Goal: Task Accomplishment & Management: Manage account settings

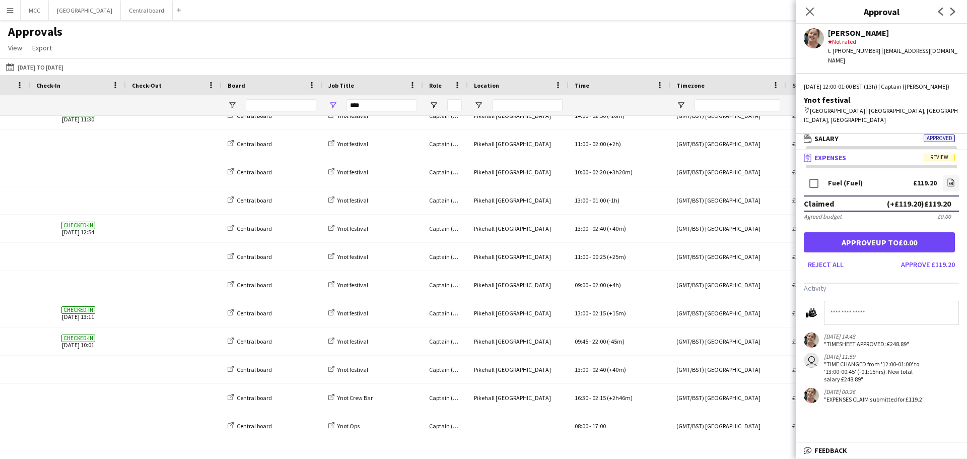
click at [358, 29] on div "Approvals View Customise view Customise filters Reset Filters Reset View Reset …" at bounding box center [483, 41] width 967 height 34
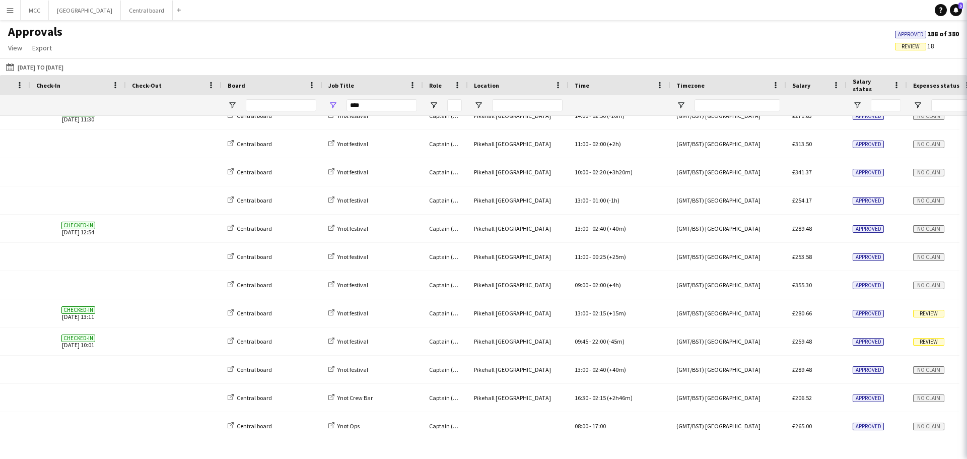
click at [14, 16] on button "Menu" at bounding box center [10, 10] width 20 height 20
click at [12, 13] on app-icon "Menu" at bounding box center [10, 10] width 8 height 8
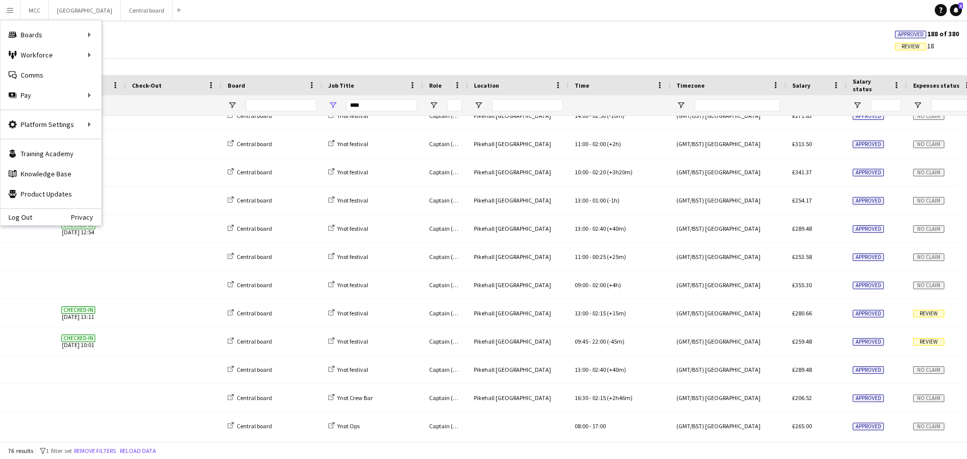
click at [7, 13] on app-icon "Menu" at bounding box center [10, 10] width 8 height 8
click at [132, 74] on link "Status" at bounding box center [152, 75] width 101 height 20
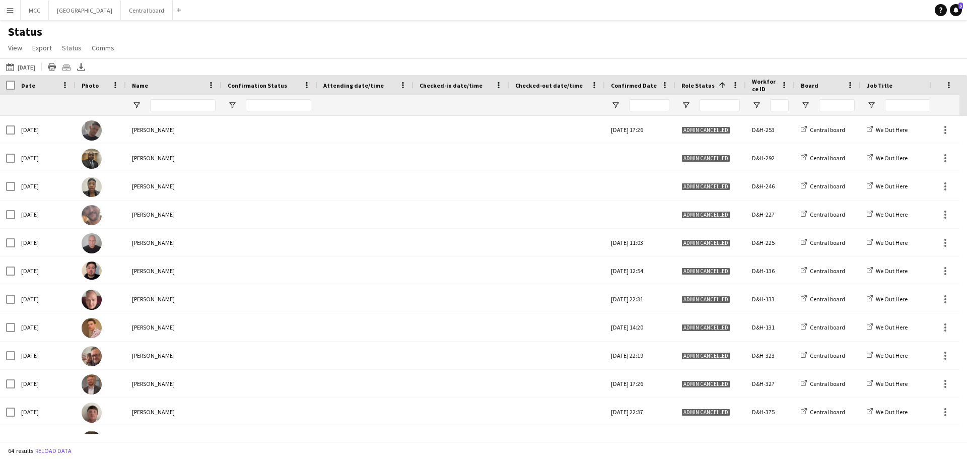
drag, startPoint x: 24, startPoint y: 73, endPoint x: 38, endPoint y: 60, distance: 19.6
click at [38, 60] on div "[DATE] to [DATE] [DATE] [DATE] This Week This Month [DATE] Last Week Last Month…" at bounding box center [483, 66] width 967 height 17
click at [37, 65] on button "[DATE] to [DATE] [DATE]" at bounding box center [20, 67] width 33 height 12
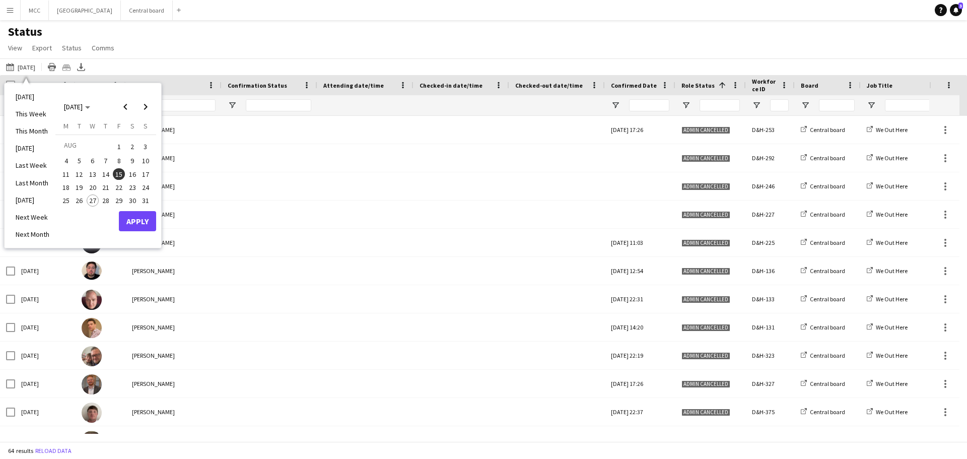
click at [108, 199] on span "28" at bounding box center [106, 200] width 12 height 12
click at [147, 219] on button "Apply" at bounding box center [137, 221] width 37 height 20
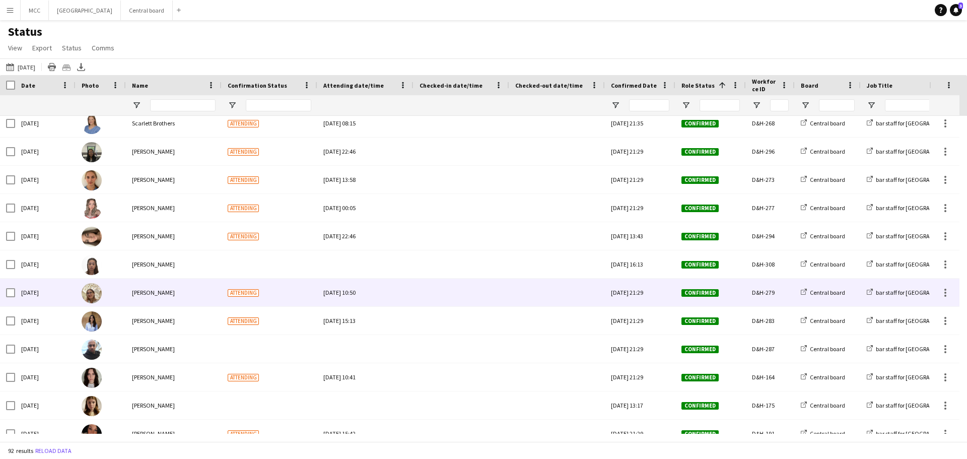
scroll to position [1152, 0]
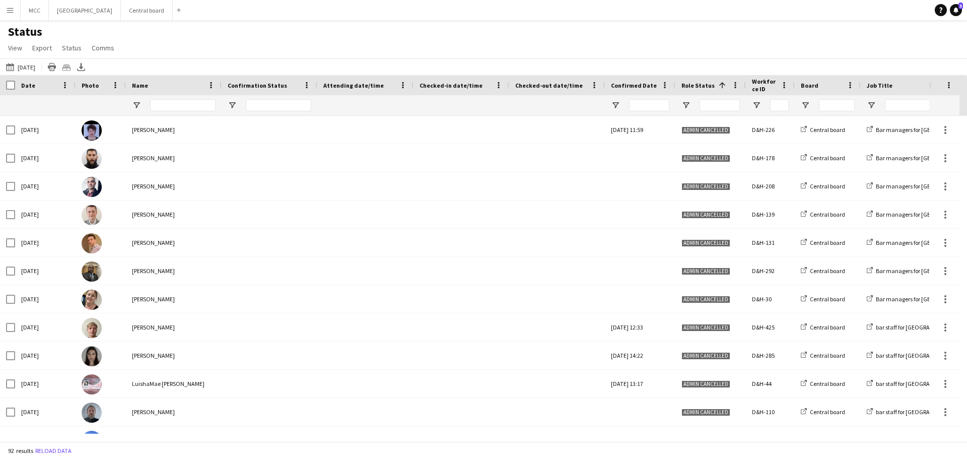
click at [712, 92] on div "Role Status 1" at bounding box center [704, 85] width 46 height 15
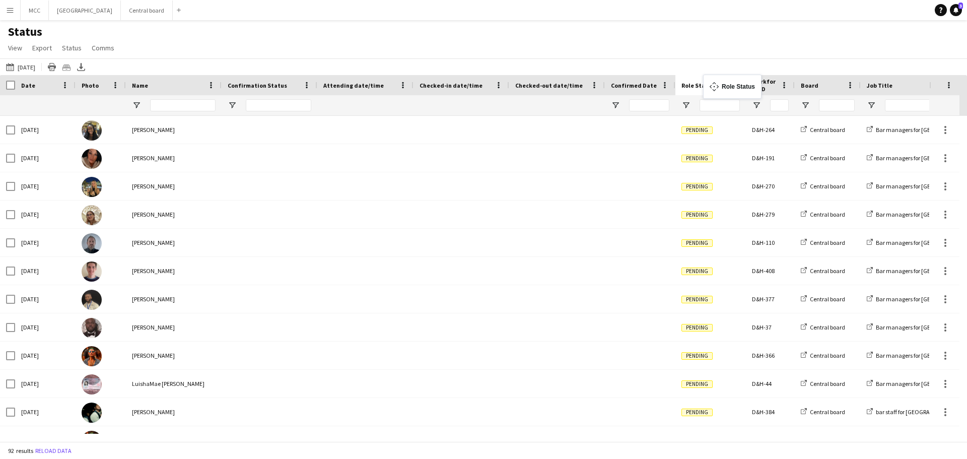
drag, startPoint x: 712, startPoint y: 92, endPoint x: 707, endPoint y: 91, distance: 5.1
click at [707, 91] on div "Role Status 1" at bounding box center [704, 85] width 46 height 15
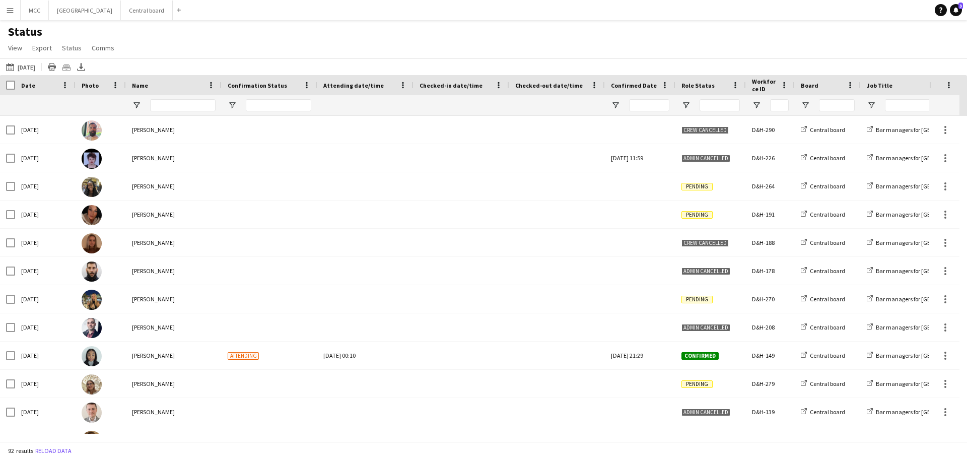
click at [707, 91] on div "Role Status" at bounding box center [704, 85] width 46 height 15
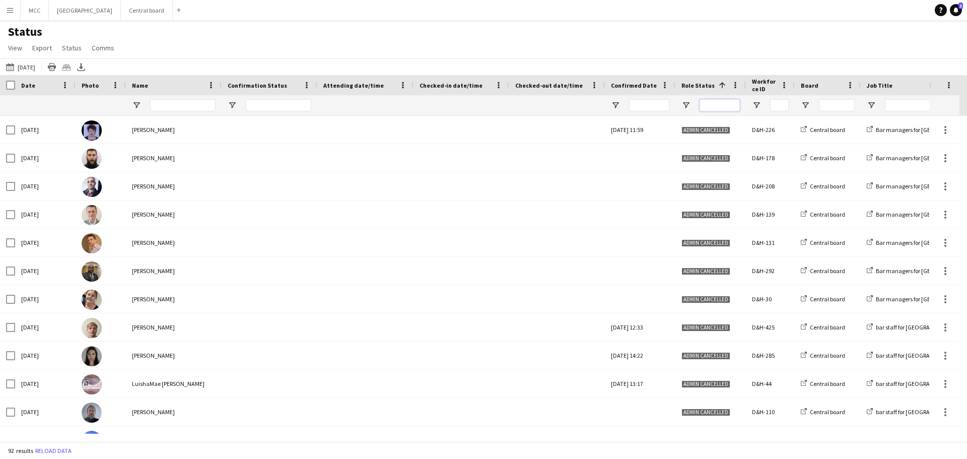
click at [717, 103] on input "Role Status Filter Input" at bounding box center [719, 105] width 40 height 12
click at [687, 104] on span "Open Filter Menu" at bounding box center [685, 105] width 9 height 9
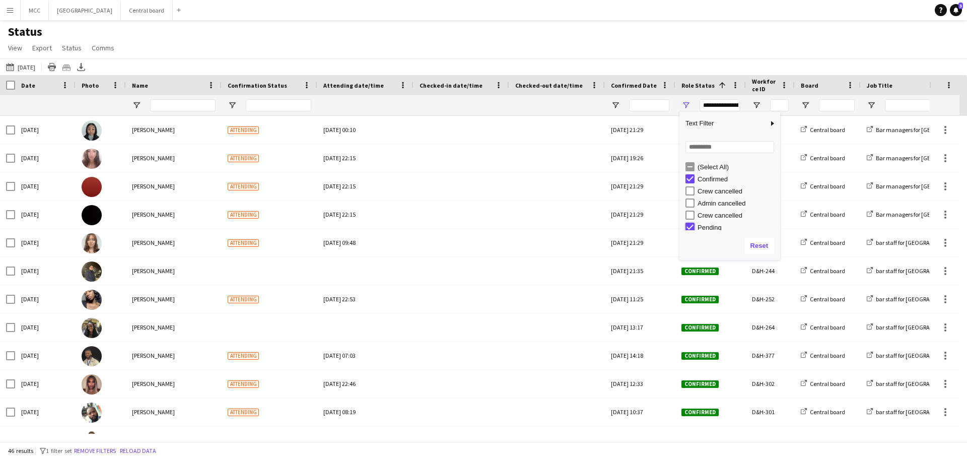
type input "**********"
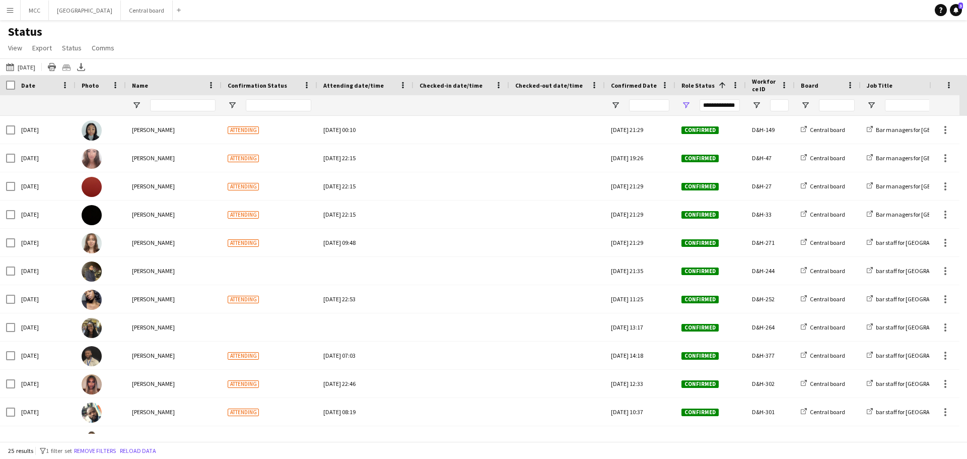
click at [635, 68] on div "[DATE] to [DATE] [DATE] [DATE] This Week This Month [DATE] Last Week Last Month…" at bounding box center [483, 66] width 967 height 17
click at [155, 13] on button "Central board Close" at bounding box center [147, 11] width 52 height 20
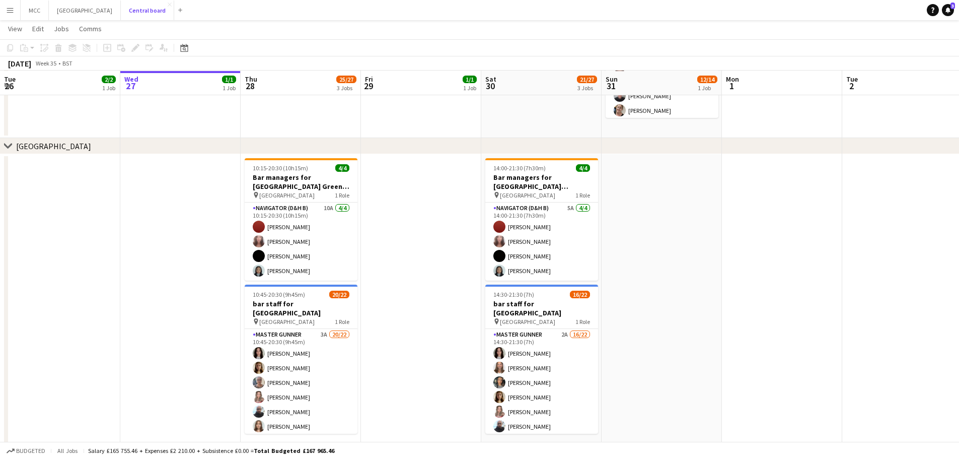
scroll to position [1010, 0]
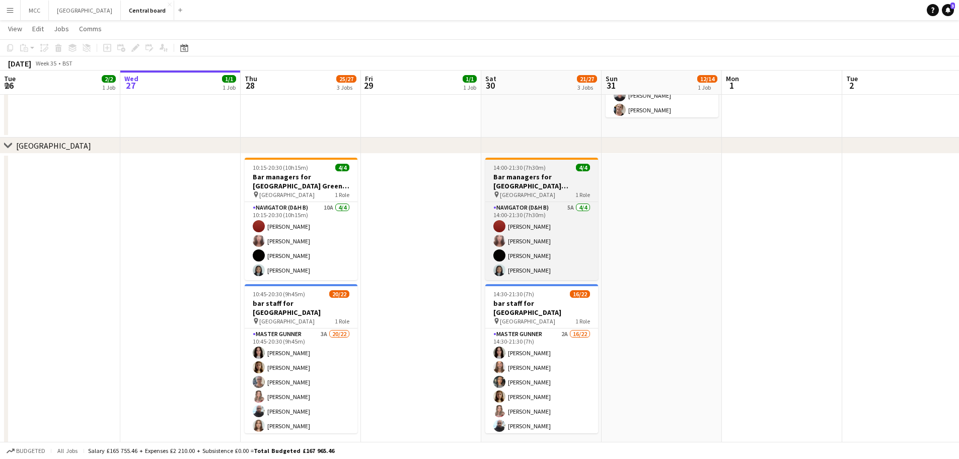
click at [529, 177] on h3 "Bar managers for [GEOGRAPHIC_DATA] [PERSON_NAME]" at bounding box center [541, 181] width 113 height 18
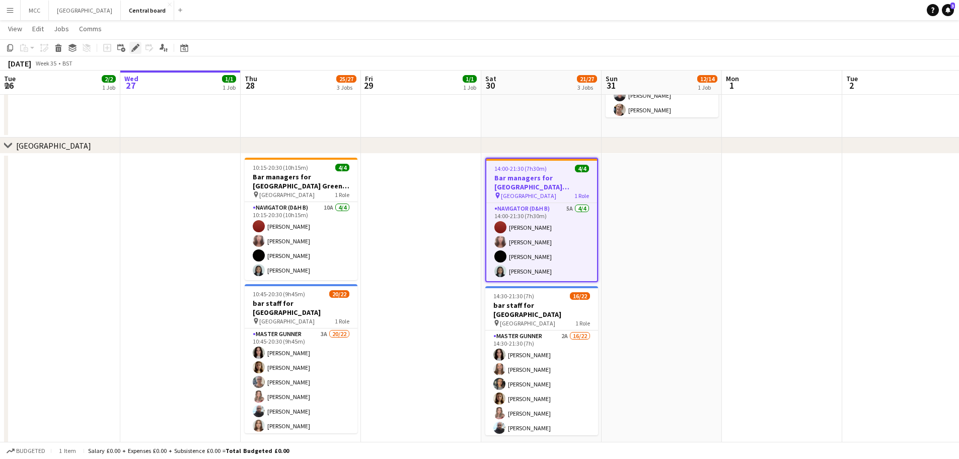
click at [135, 52] on div "Edit" at bounding box center [135, 48] width 12 height 12
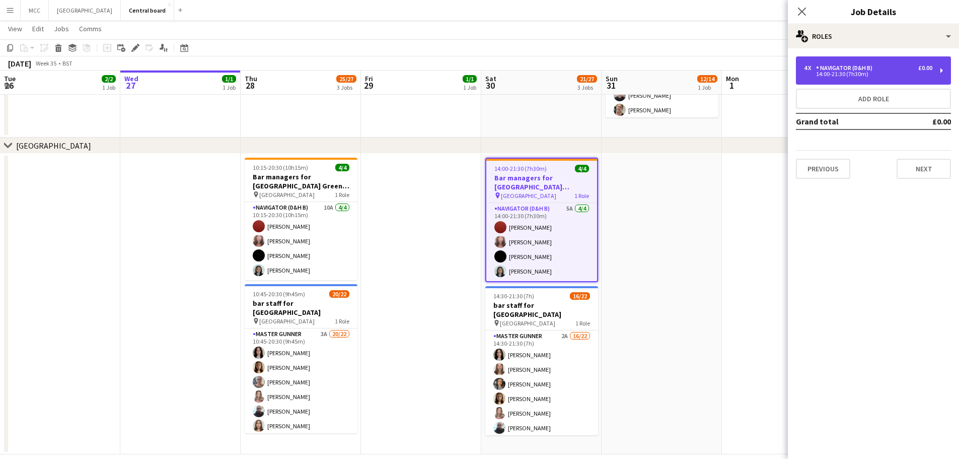
click at [851, 70] on div "Navigator (D&H B)" at bounding box center [846, 67] width 60 height 7
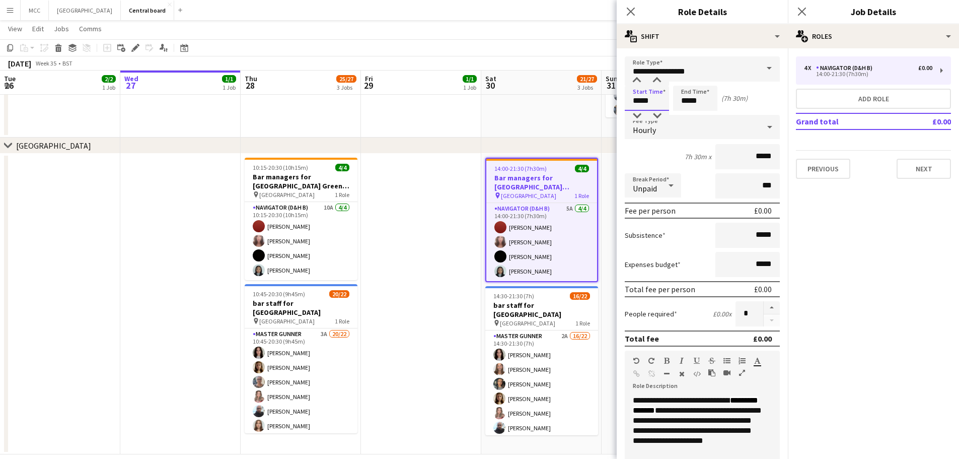
click at [655, 103] on input "*****" at bounding box center [647, 98] width 44 height 25
type input "*****"
click at [551, 133] on app-date-cell at bounding box center [541, 50] width 120 height 173
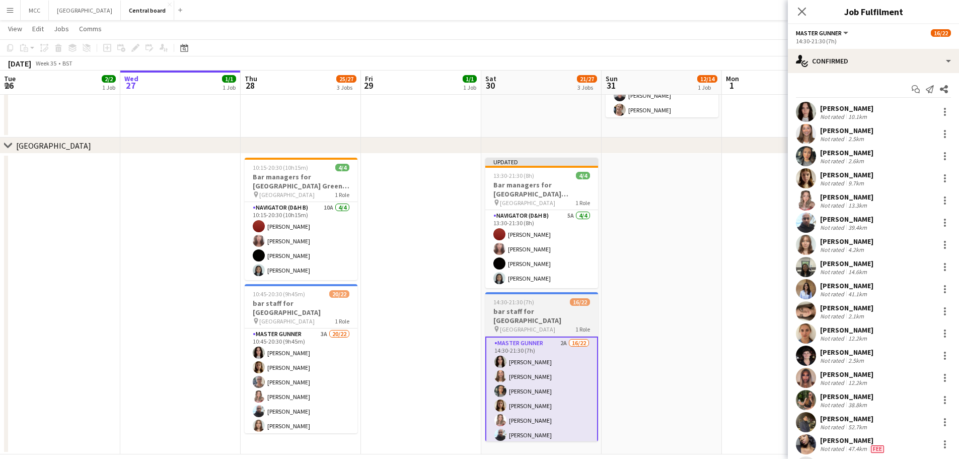
click at [545, 325] on span "[GEOGRAPHIC_DATA]" at bounding box center [527, 329] width 55 height 8
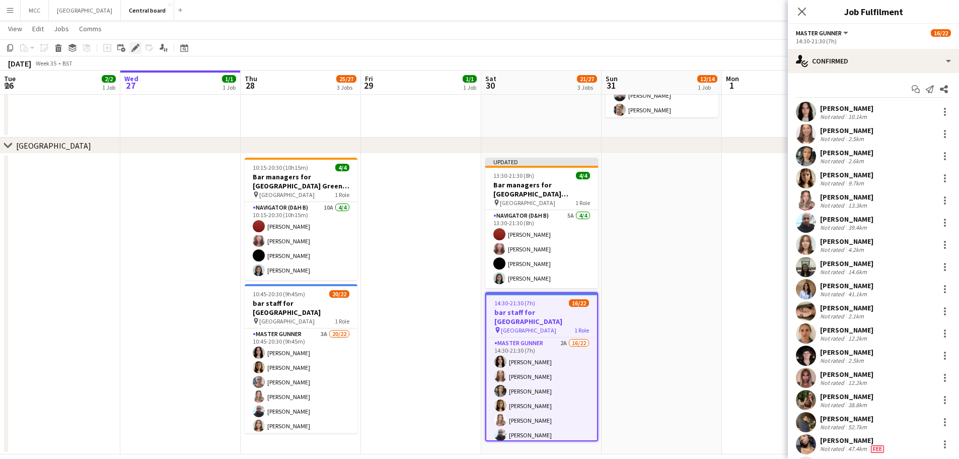
click at [133, 45] on icon "Edit" at bounding box center [135, 48] width 8 height 8
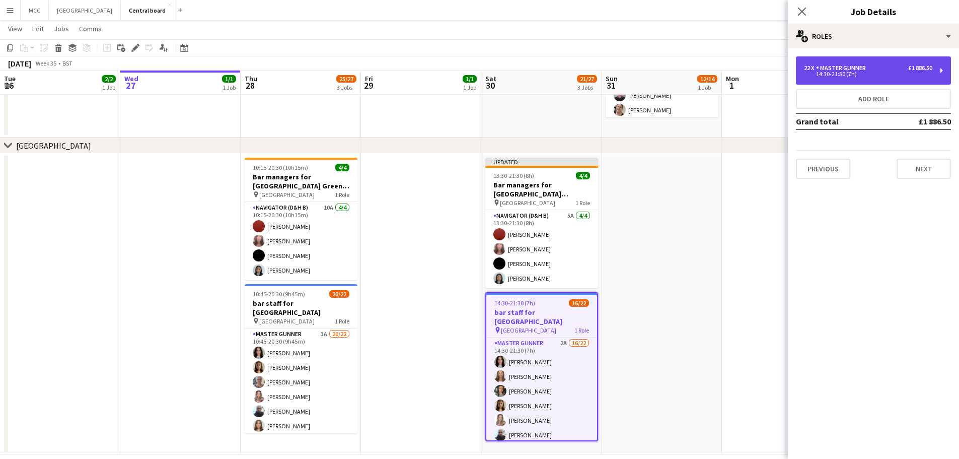
click at [845, 75] on div "14:30-21:30 (7h)" at bounding box center [868, 73] width 128 height 5
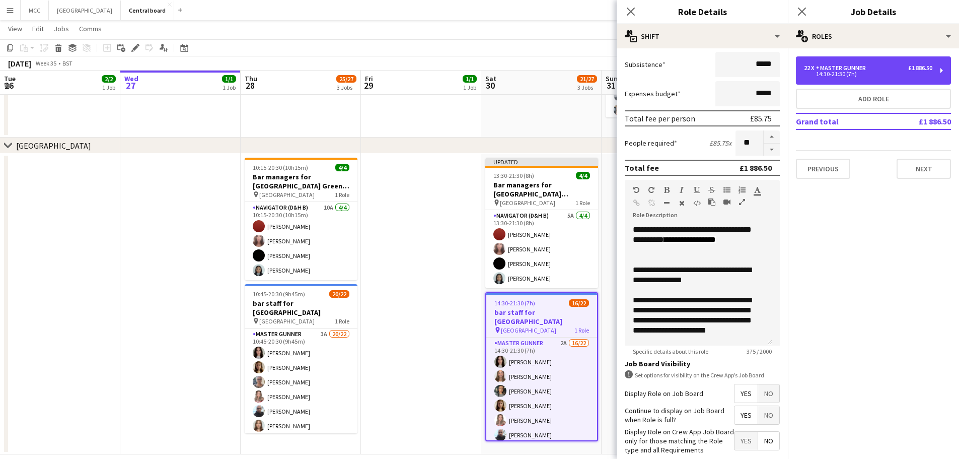
scroll to position [0, 0]
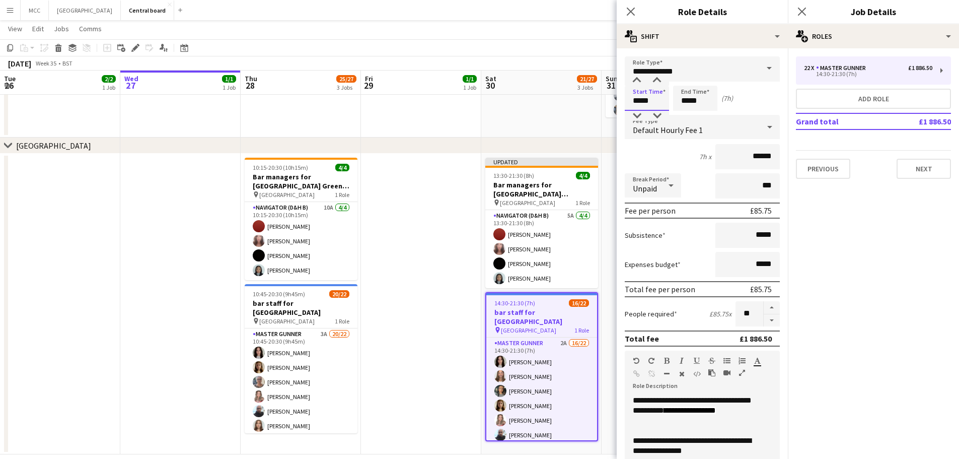
click at [656, 104] on input "*****" at bounding box center [647, 98] width 44 height 25
type input "*****"
click at [435, 217] on app-date-cell at bounding box center [421, 304] width 120 height 301
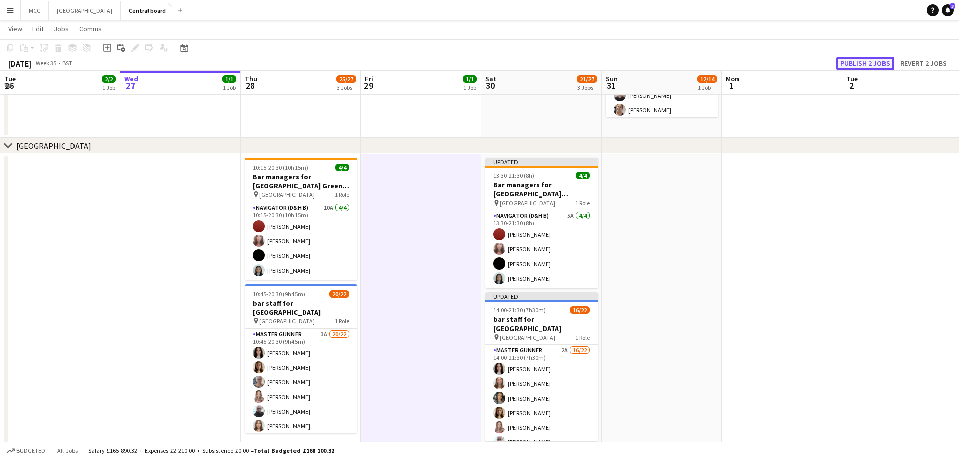
click at [878, 66] on button "Publish 2 jobs" at bounding box center [865, 63] width 58 height 13
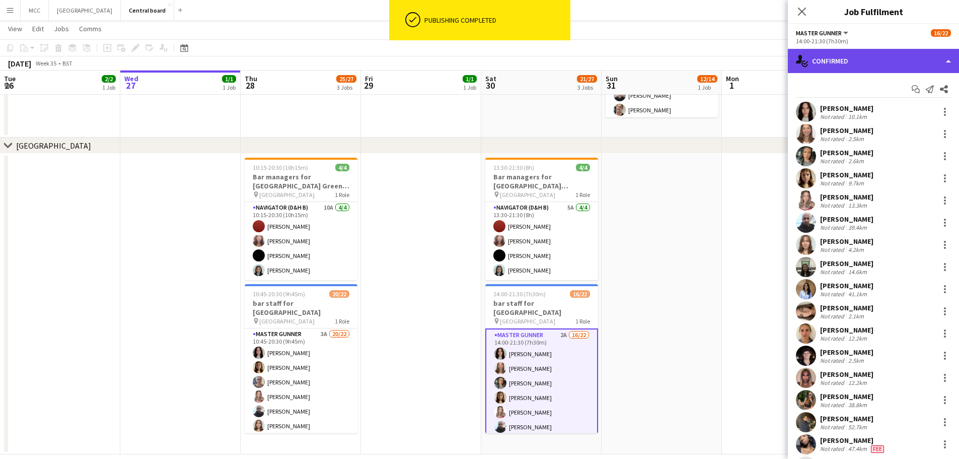
click at [883, 59] on div "single-neutral-actions-check-2 Confirmed" at bounding box center [873, 61] width 171 height 24
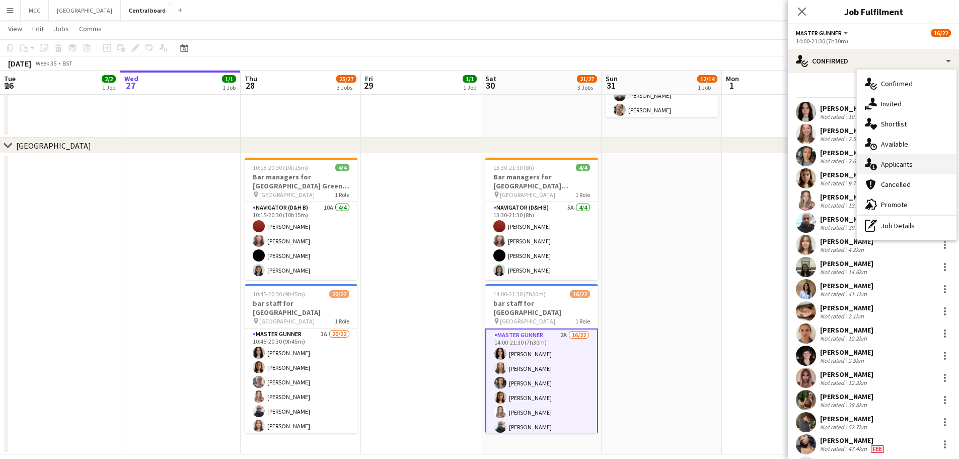
click at [896, 167] on div "single-neutral-actions-information Applicants" at bounding box center [907, 164] width 100 height 20
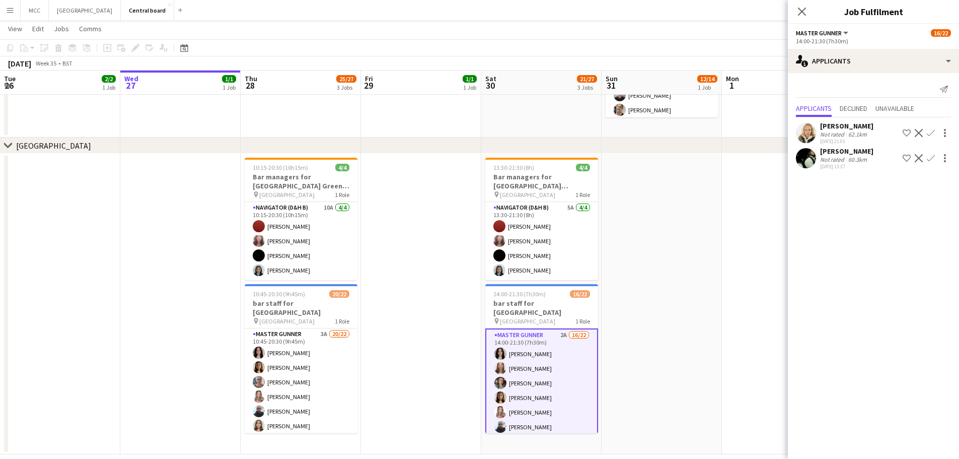
click at [661, 312] on app-date-cell at bounding box center [662, 304] width 120 height 301
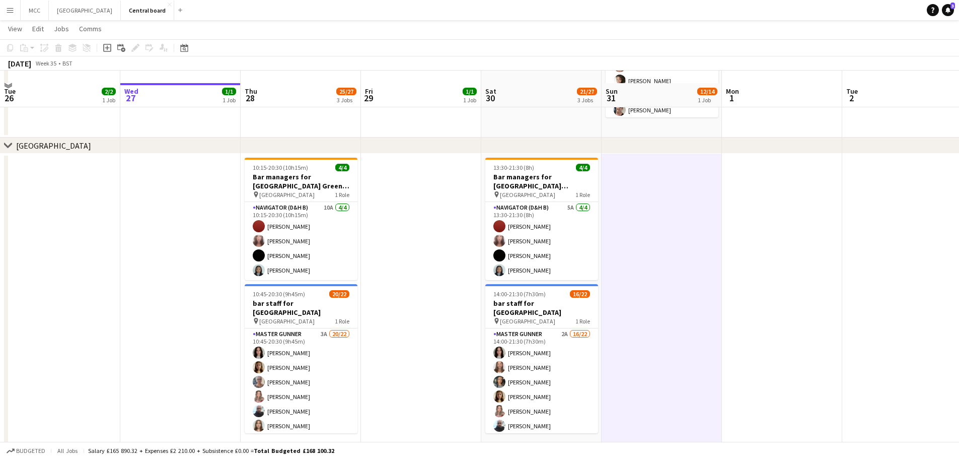
scroll to position [1022, 0]
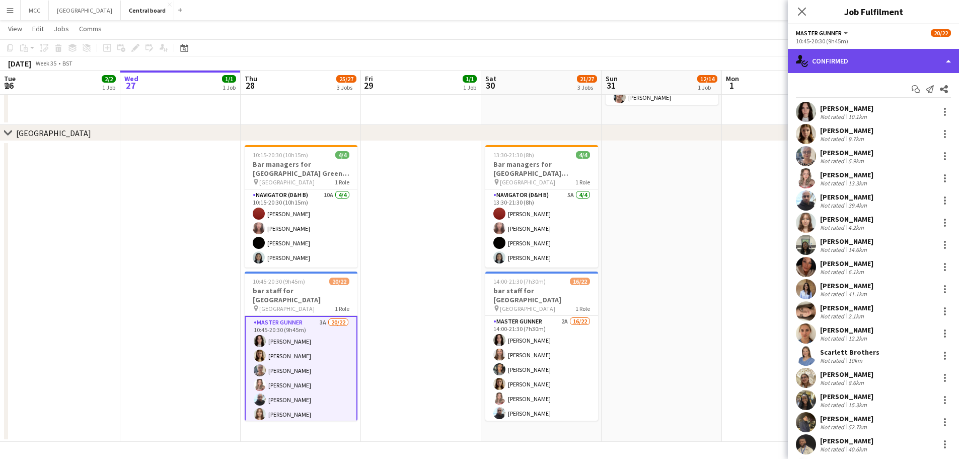
click at [928, 59] on div "single-neutral-actions-check-2 Confirmed" at bounding box center [873, 61] width 171 height 24
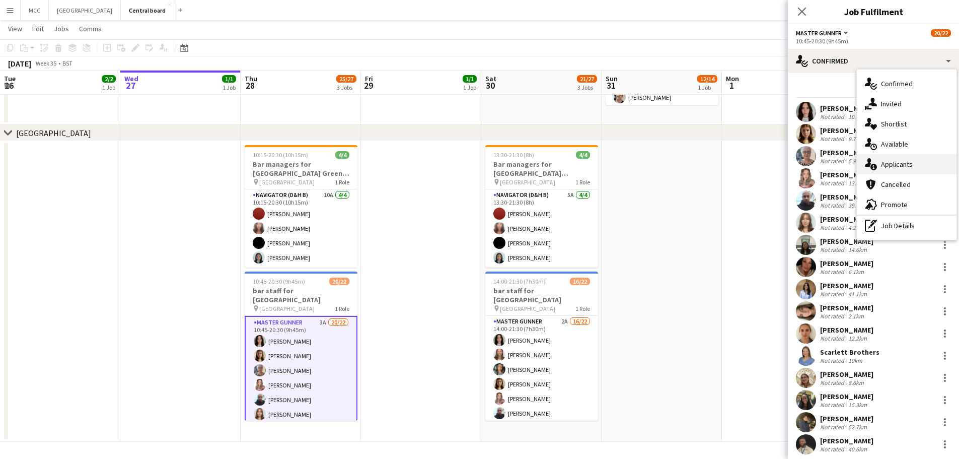
click at [911, 165] on div "single-neutral-actions-information Applicants" at bounding box center [907, 164] width 100 height 20
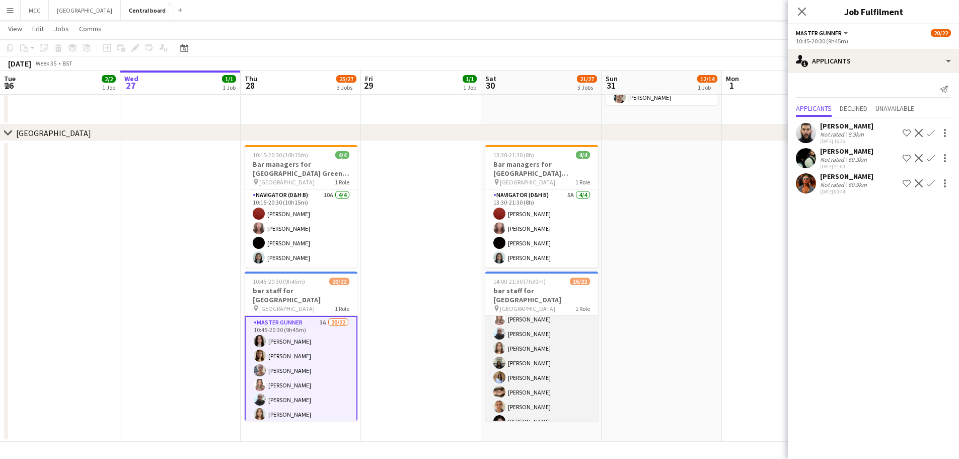
scroll to position [0, 0]
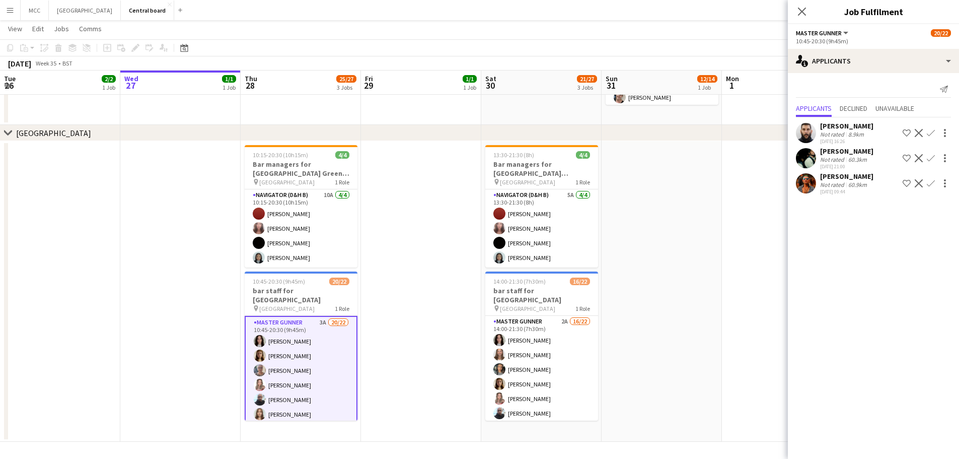
click at [649, 273] on app-date-cell at bounding box center [662, 291] width 120 height 301
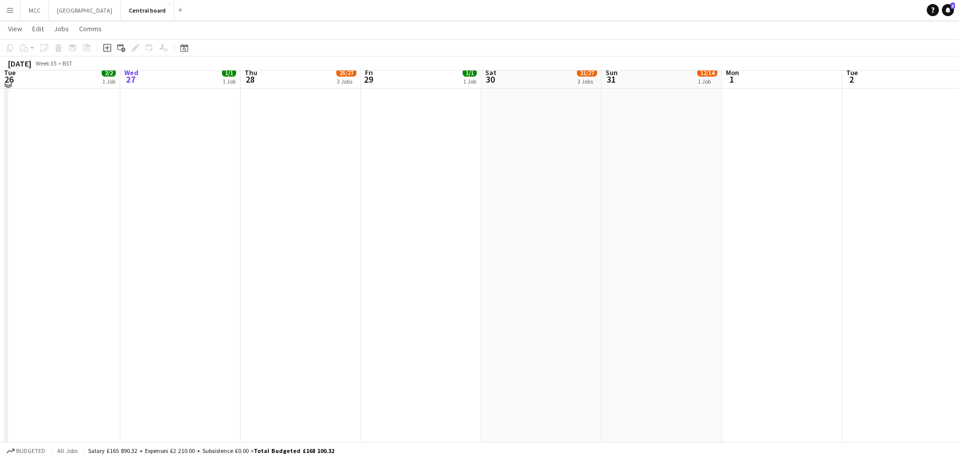
scroll to position [359, 0]
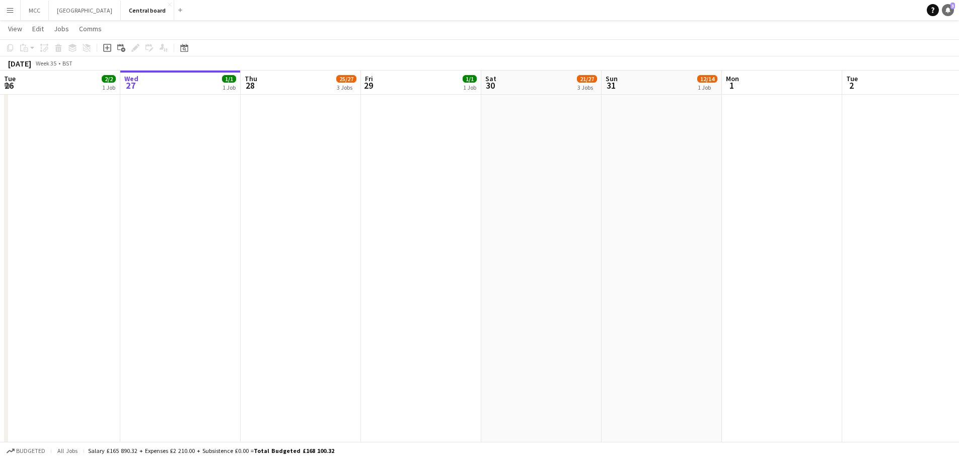
click at [947, 12] on icon "Notifications" at bounding box center [948, 10] width 6 height 6
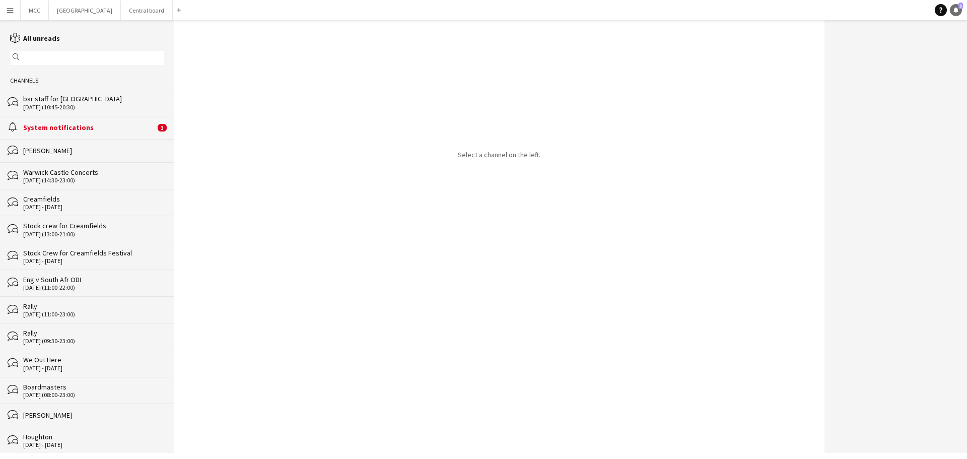
click at [955, 10] on icon at bounding box center [955, 9] width 5 height 5
click at [957, 9] on icon "Notifications" at bounding box center [955, 10] width 6 height 6
click at [160, 12] on button "Central board Close" at bounding box center [147, 11] width 52 height 20
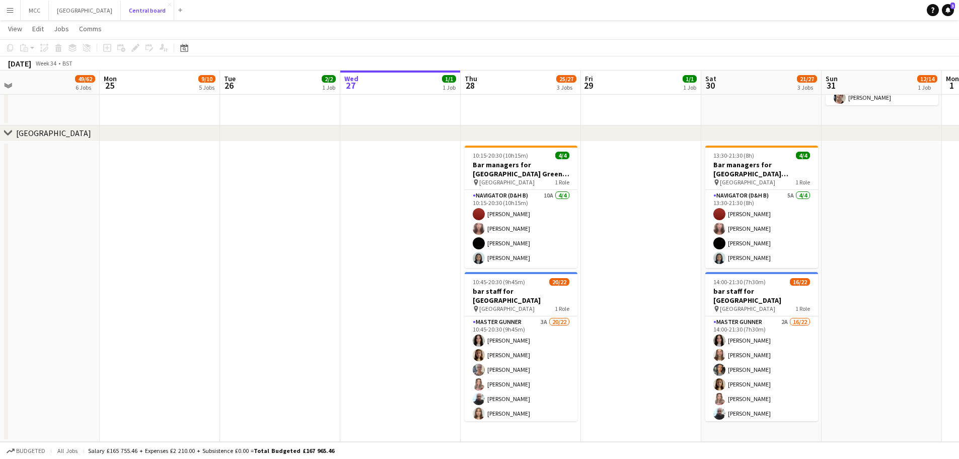
scroll to position [0, 348]
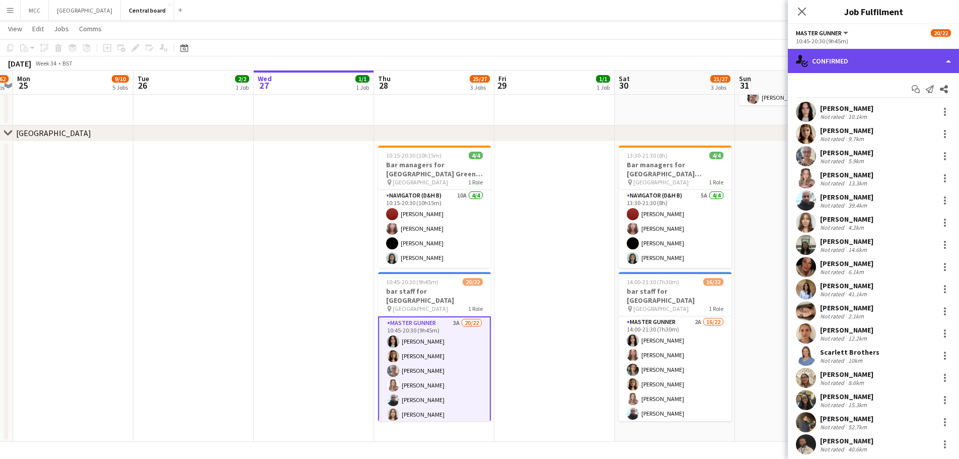
click at [904, 63] on div "single-neutral-actions-check-2 Confirmed" at bounding box center [873, 61] width 171 height 24
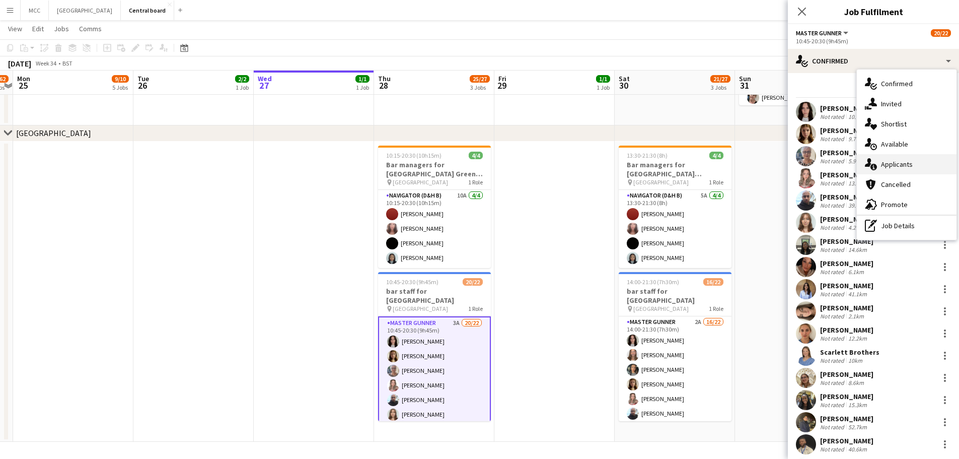
click at [903, 162] on div "single-neutral-actions-information Applicants" at bounding box center [907, 164] width 100 height 20
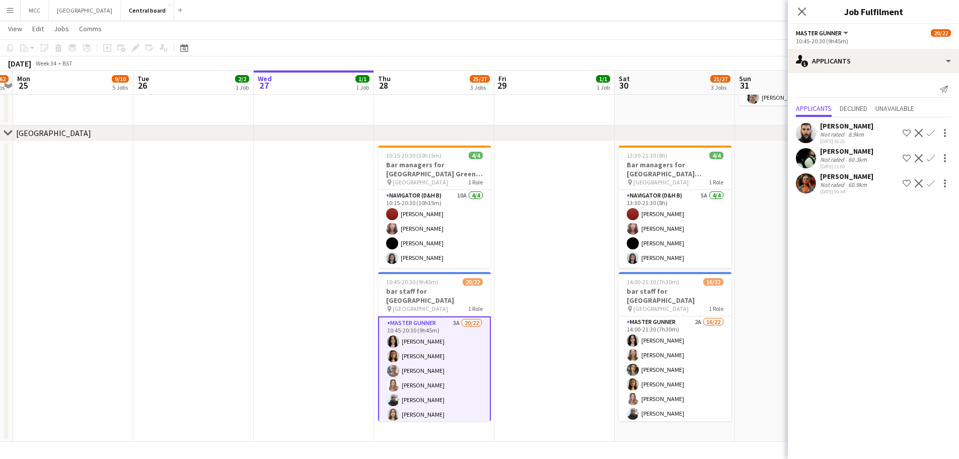
click at [549, 306] on app-date-cell at bounding box center [554, 291] width 120 height 301
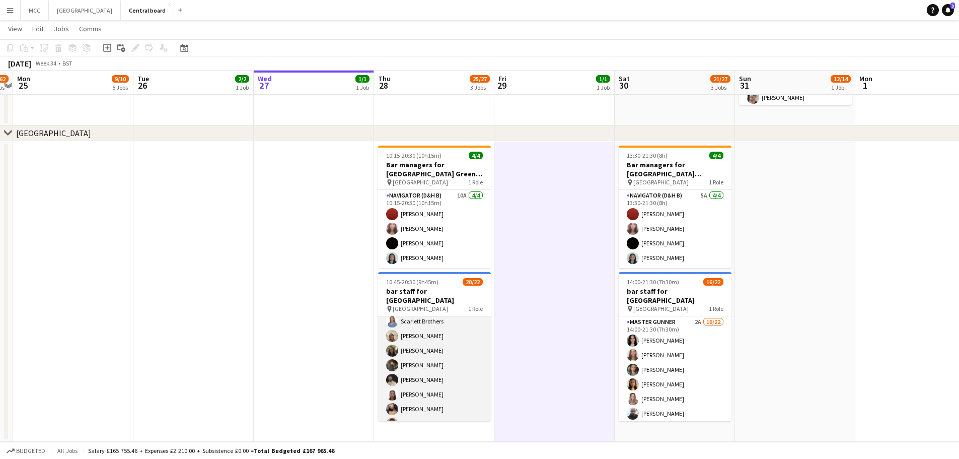
scroll to position [236, 0]
click at [429, 287] on h3 "bar staff for [GEOGRAPHIC_DATA]" at bounding box center [434, 295] width 113 height 18
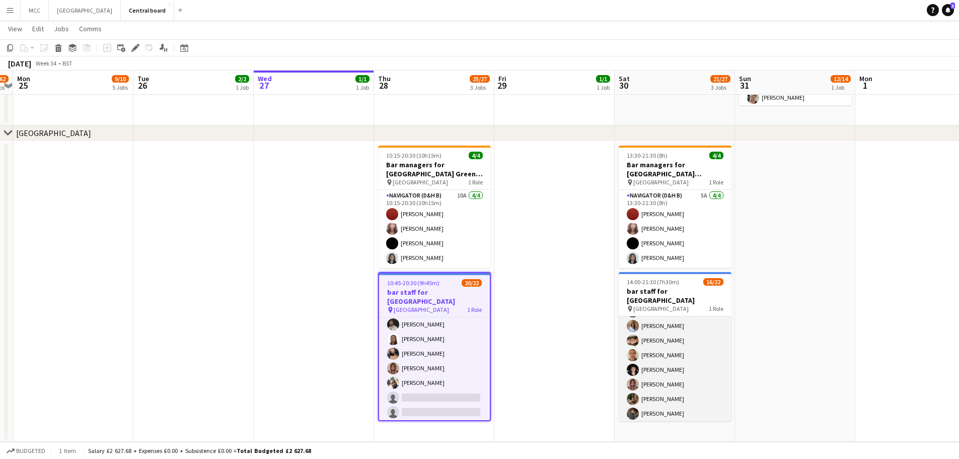
click at [695, 339] on app-card-role "Master Gunner 2A 16/22 14:00-21:30 (7h30m) [PERSON_NAME] [PERSON_NAME] [PERSON_…" at bounding box center [675, 355] width 113 height 341
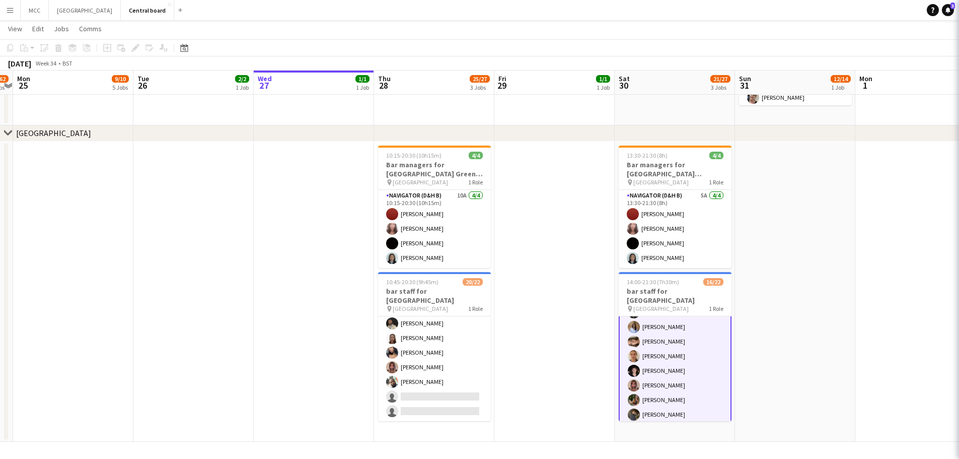
scroll to position [132, 0]
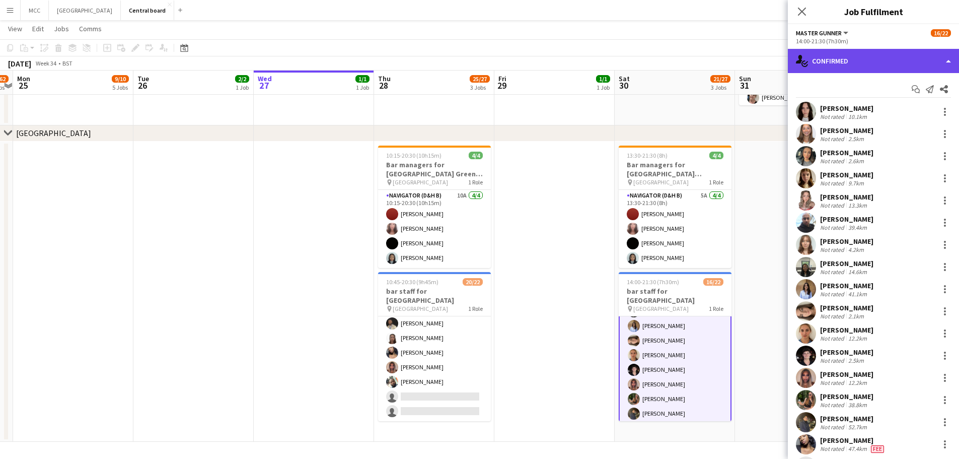
click at [915, 64] on div "single-neutral-actions-check-2 Confirmed" at bounding box center [873, 61] width 171 height 24
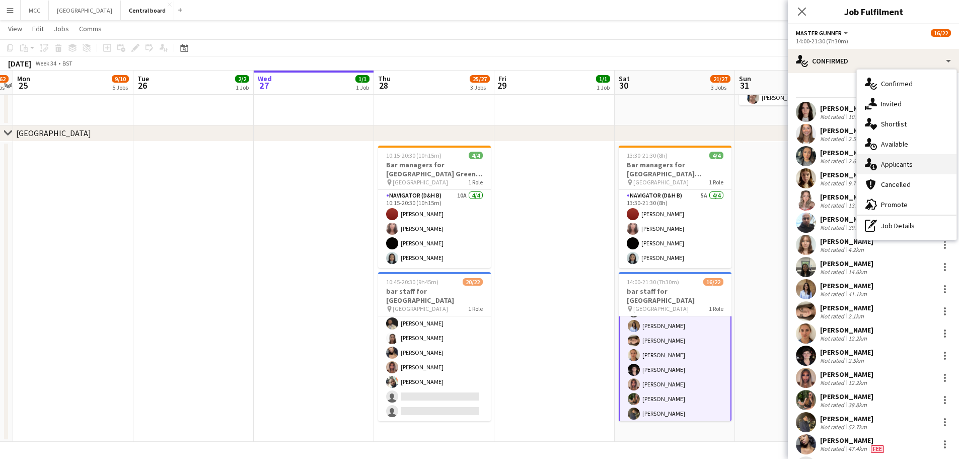
click at [898, 164] on div "single-neutral-actions-information Applicants" at bounding box center [907, 164] width 100 height 20
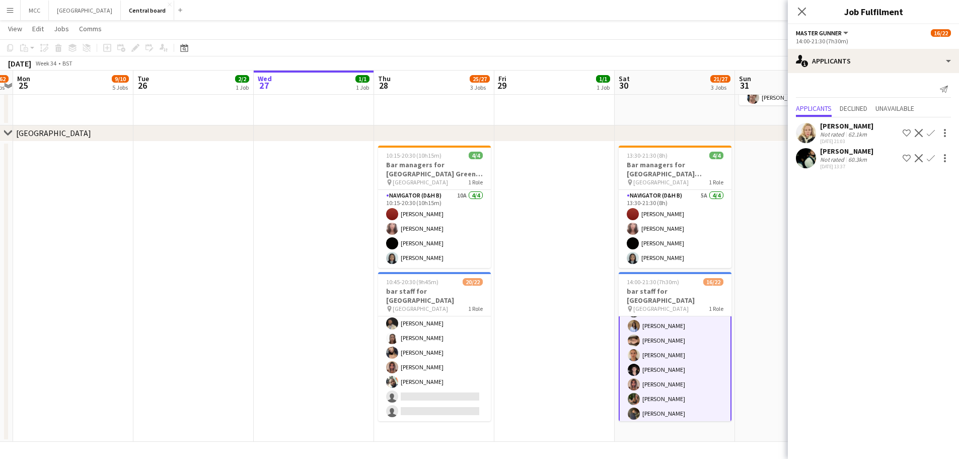
click at [565, 249] on app-date-cell at bounding box center [554, 291] width 120 height 301
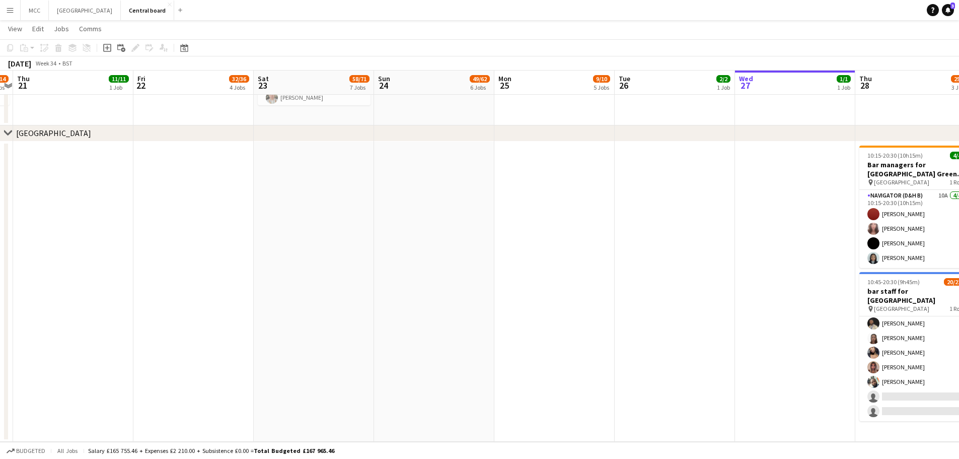
scroll to position [0, 279]
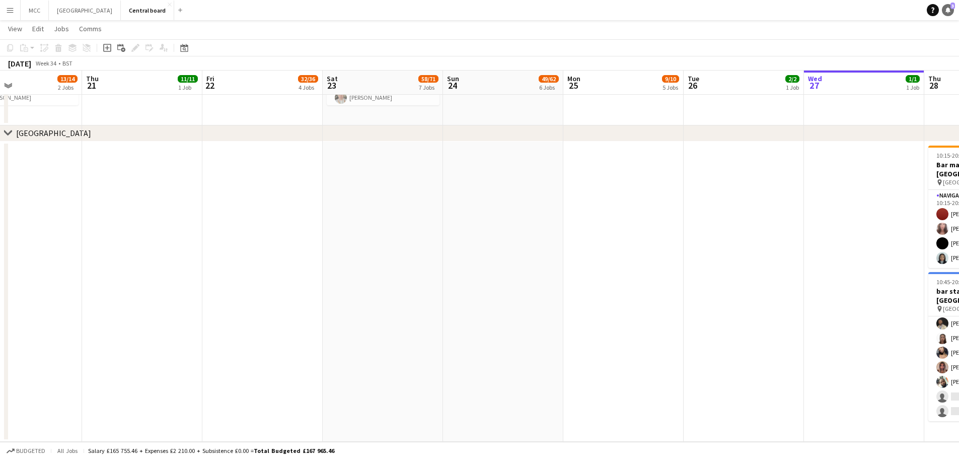
click at [950, 8] on icon "Notifications" at bounding box center [948, 10] width 6 height 6
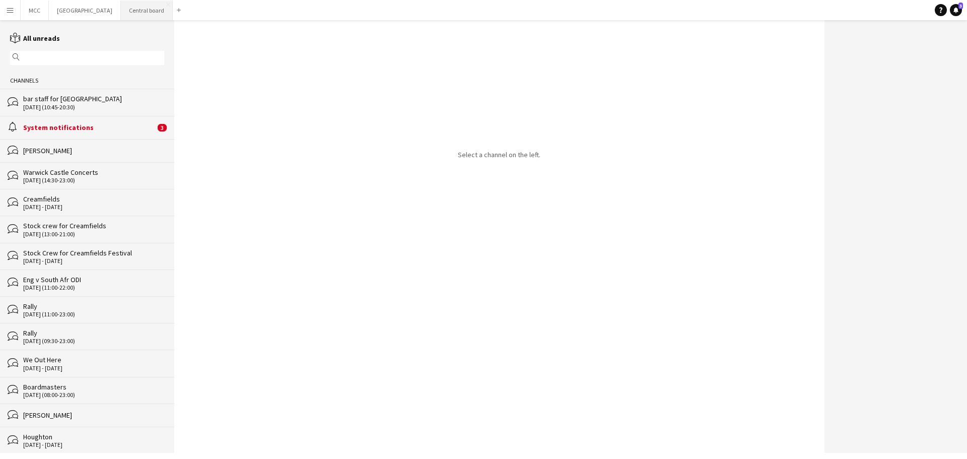
click at [157, 13] on button "Central board Close" at bounding box center [147, 11] width 52 height 20
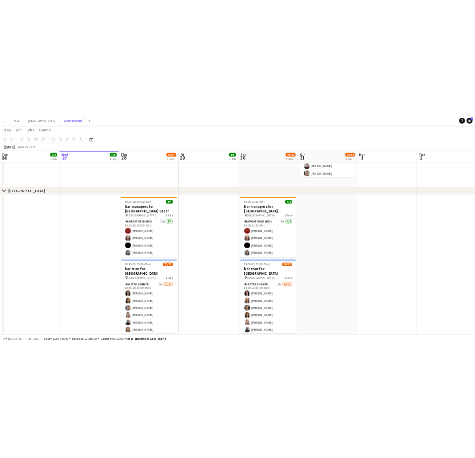
scroll to position [1022, 0]
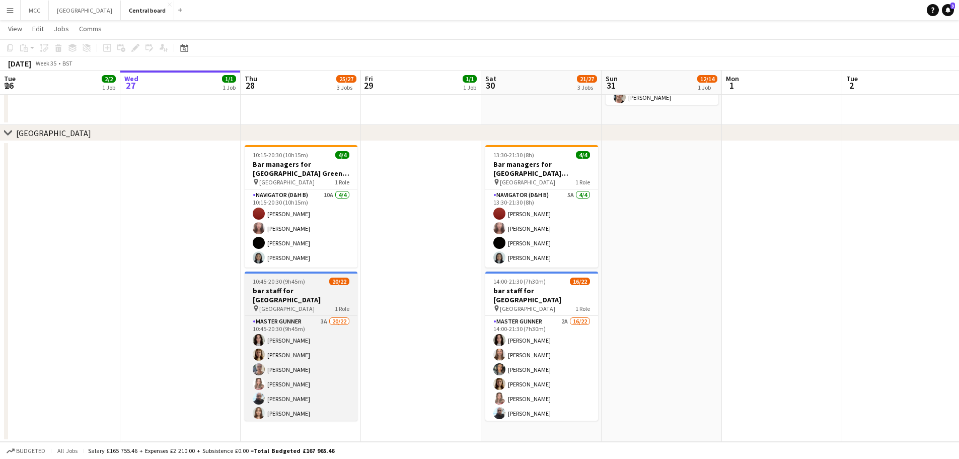
click at [305, 301] on h3 "bar staff for [GEOGRAPHIC_DATA]" at bounding box center [301, 295] width 113 height 18
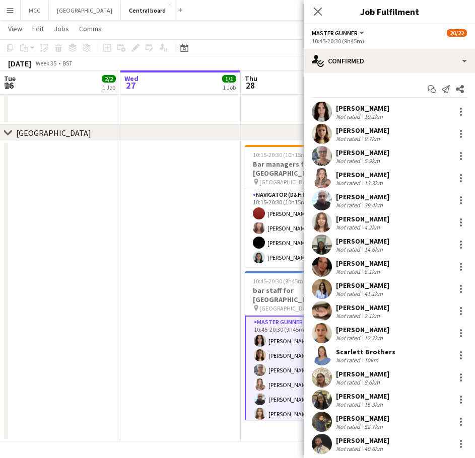
click at [344, 374] on div "[PERSON_NAME]" at bounding box center [362, 373] width 53 height 9
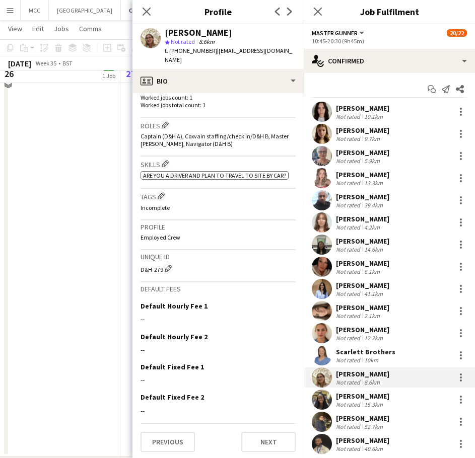
scroll to position [488, 0]
